Goal: Task Accomplishment & Management: Manage account settings

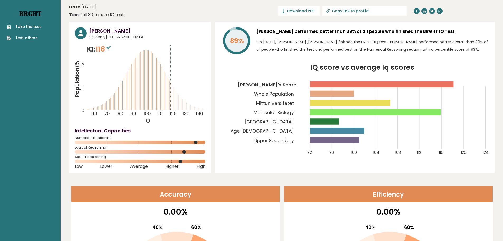
click at [36, 15] on link "Brght" at bounding box center [30, 13] width 22 height 8
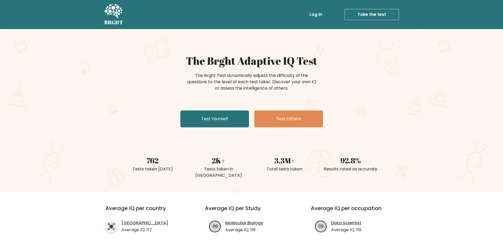
click at [320, 16] on link "Log in" at bounding box center [315, 14] width 17 height 11
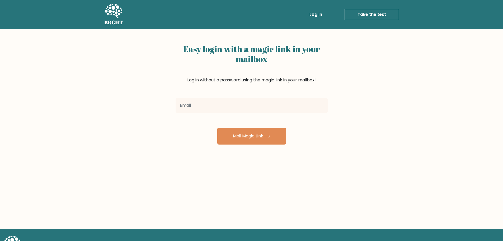
click at [236, 108] on input "email" at bounding box center [251, 105] width 152 height 15
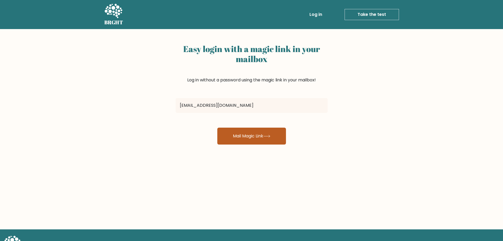
type input "giovannallavera@gmail.com"
click at [239, 134] on button "Mail Magic Link" at bounding box center [251, 135] width 69 height 17
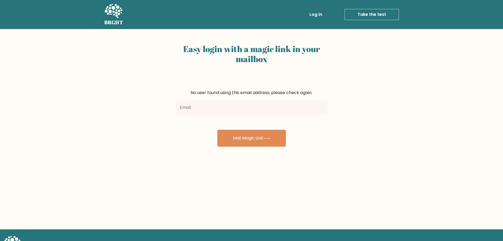
click at [244, 111] on input "email" at bounding box center [251, 107] width 152 height 15
type input "migueldraconi@gmail.com"
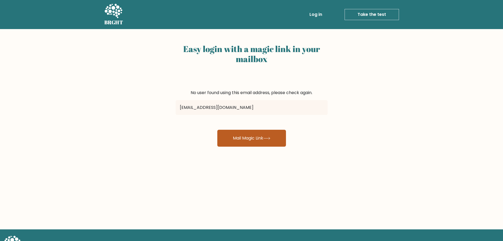
click at [244, 135] on button "Mail Magic Link" at bounding box center [251, 138] width 69 height 17
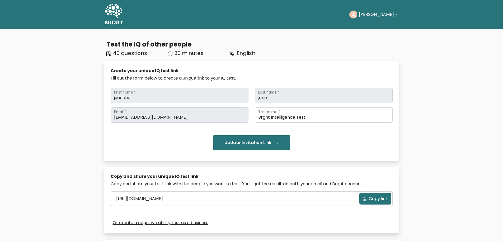
click at [372, 15] on button "Juancho" at bounding box center [377, 14] width 41 height 7
click at [363, 31] on link "Profile" at bounding box center [370, 34] width 42 height 8
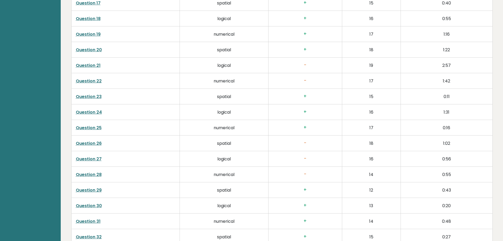
scroll to position [1319, 0]
